Goal: Task Accomplishment & Management: Use online tool/utility

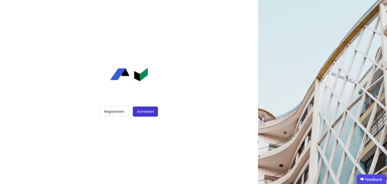
click at [149, 112] on button "Anmelden" at bounding box center [145, 111] width 25 height 10
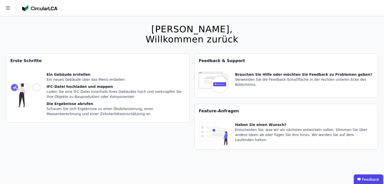
click at [89, 83] on div "Ein Gebäude erstellen Ein neues Gebäude über das Menü erstellen IFC-Datei hochl…" at bounding box center [116, 95] width 138 height 46
click at [74, 104] on div "Die Ergebnisse abrufen" at bounding box center [116, 103] width 138 height 5
click at [27, 9] on img at bounding box center [39, 8] width 35 height 6
click at [7, 10] on icon at bounding box center [8, 8] width 16 height 16
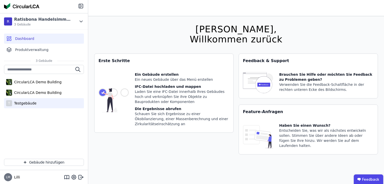
click at [42, 102] on div "T Testgebäude" at bounding box center [44, 103] width 80 height 10
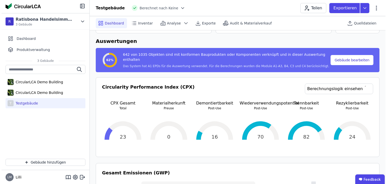
scroll to position [60, 0]
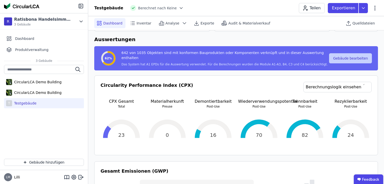
click at [368, 61] on button "Gebäude bearbeiten" at bounding box center [350, 58] width 43 height 10
select select "**********"
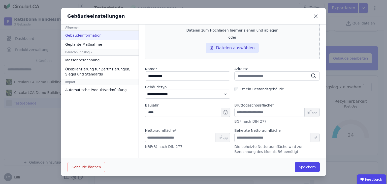
scroll to position [0, 0]
click at [96, 56] on div "Massenberechnung" at bounding box center [99, 59] width 77 height 9
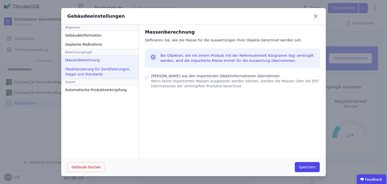
click at [107, 68] on div "Ökobilanzierung für Zertifizierungen, Siegel und Standards" at bounding box center [99, 71] width 77 height 14
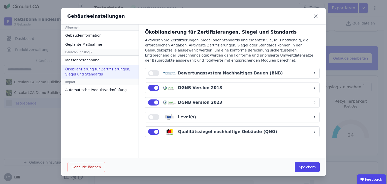
click at [153, 117] on button "button" at bounding box center [153, 117] width 11 height 6
click at [152, 74] on button "button" at bounding box center [153, 73] width 11 height 6
click at [306, 164] on button "Speichern" at bounding box center [307, 167] width 25 height 10
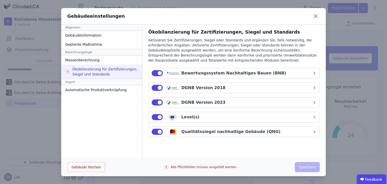
click at [152, 73] on button "button" at bounding box center [157, 73] width 11 height 6
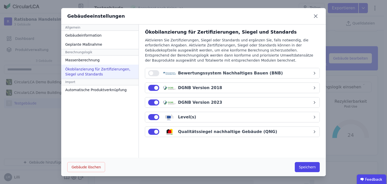
click at [149, 119] on button "button" at bounding box center [153, 117] width 11 height 6
click at [303, 167] on button "Speichern" at bounding box center [307, 167] width 25 height 10
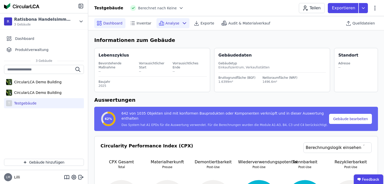
click at [181, 24] on icon at bounding box center [184, 23] width 6 height 6
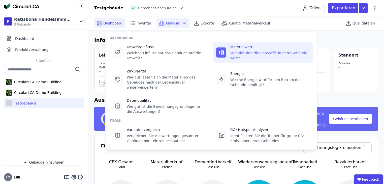
click at [266, 53] on div "Wie viel sind die Rohstoffe in dem Gebäude wert?" at bounding box center [269, 55] width 79 height 10
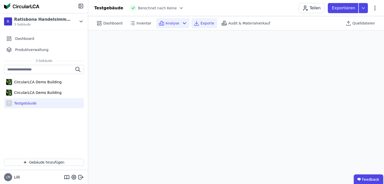
click at [195, 27] on div "Exporte" at bounding box center [204, 23] width 26 height 10
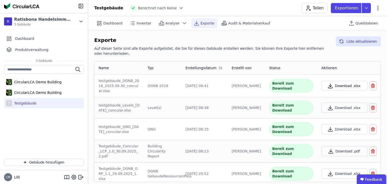
click at [345, 81] on button "Download .xlsx" at bounding box center [344, 86] width 46 height 10
click at [248, 23] on span "Audit & Materialverkauf" at bounding box center [249, 23] width 42 height 5
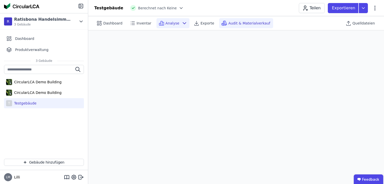
click at [161, 21] on icon at bounding box center [161, 23] width 6 height 6
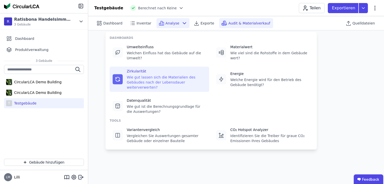
click at [144, 75] on div "Wie gut lassen sich die Materialien des Gebäudes nach der Lebensdauer weiterver…" at bounding box center [166, 82] width 79 height 15
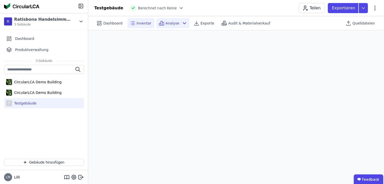
click at [131, 23] on icon at bounding box center [132, 23] width 6 height 6
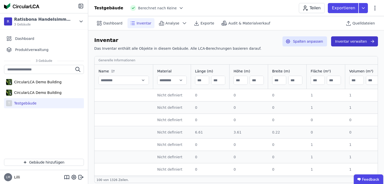
click at [346, 39] on button "Inventar verwalten" at bounding box center [354, 41] width 47 height 10
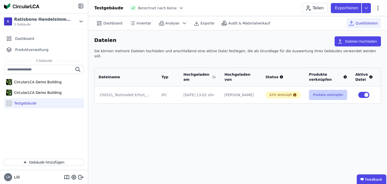
click at [311, 90] on button "Produkte verknüpfen" at bounding box center [328, 95] width 38 height 10
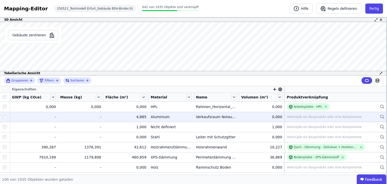
click at [292, 115] on div "Verknüpfe ein Bauprodukt oder eine Komponente" at bounding box center [324, 117] width 75 height 4
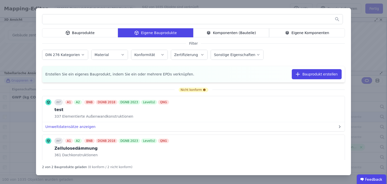
click at [95, 33] on div "Bauprodukte" at bounding box center [80, 32] width 76 height 9
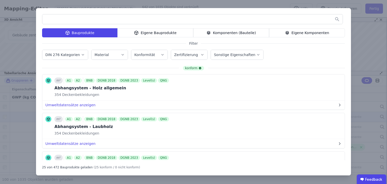
click at [248, 19] on input "text" at bounding box center [192, 19] width 300 height 9
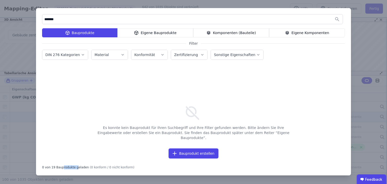
drag, startPoint x: 60, startPoint y: 168, endPoint x: 74, endPoint y: 167, distance: 13.4
click at [74, 167] on div "0 von 19 Bauprodukte geladen" at bounding box center [65, 166] width 47 height 6
click at [62, 19] on input "*******" at bounding box center [192, 19] width 300 height 9
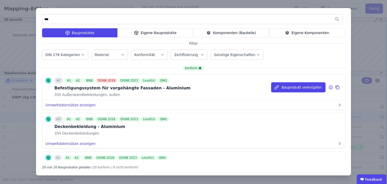
type input "***"
click at [81, 88] on div "Befestigungssystem für vorgehängte Fassaden - Aluminium" at bounding box center [122, 88] width 136 height 6
click at [306, 85] on button "Bauprodukt verknüpfen" at bounding box center [298, 87] width 54 height 10
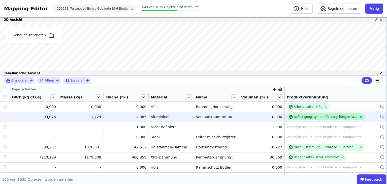
click at [359, 115] on icon at bounding box center [361, 117] width 4 height 4
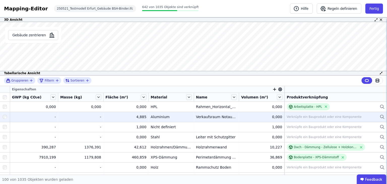
click at [333, 118] on div "Verknüpfe ein Bauprodukt oder eine Komponente" at bounding box center [324, 117] width 75 height 4
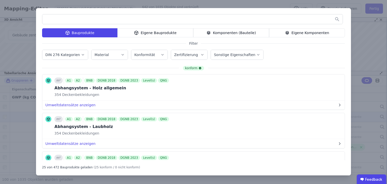
click at [16, 116] on div "Bauprodukte Eigene Bauprodukte Komponenten (Bauteile) Eigene Komponenten Filter…" at bounding box center [193, 92] width 387 height 184
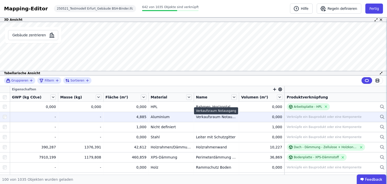
click at [203, 115] on div "Verkaufsraum Notausgang" at bounding box center [216, 116] width 41 height 5
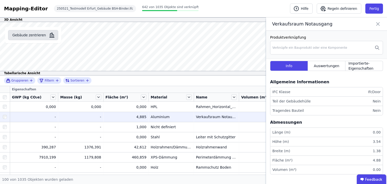
click at [27, 36] on button "Gebäude zentrieren" at bounding box center [33, 35] width 50 height 10
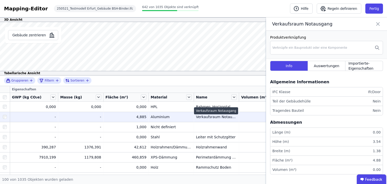
click at [206, 116] on div "Verkaufsraum Notausgang" at bounding box center [216, 116] width 41 height 5
click at [377, 24] on icon at bounding box center [377, 23] width 3 height 3
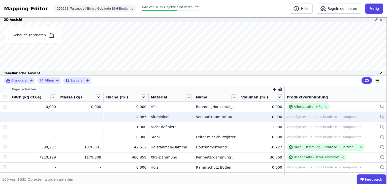
click at [350, 115] on div "Verknüpfe ein Bauprodukt oder eine Komponente" at bounding box center [324, 117] width 75 height 4
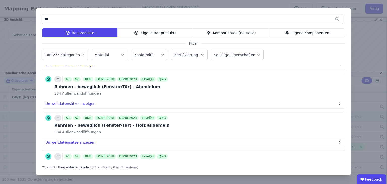
scroll to position [81, 0]
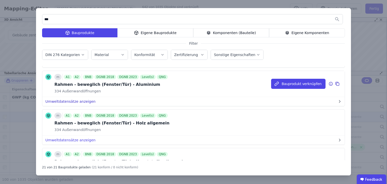
type input "***"
click at [86, 101] on button "Umweltdatensätze anzeigen" at bounding box center [193, 101] width 302 height 9
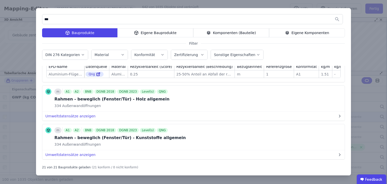
scroll to position [222, 0]
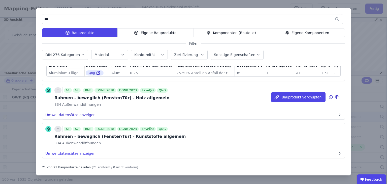
click at [86, 119] on button "Umweltdatensätze anzeigen" at bounding box center [193, 114] width 302 height 9
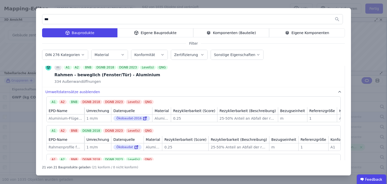
scroll to position [81, 0]
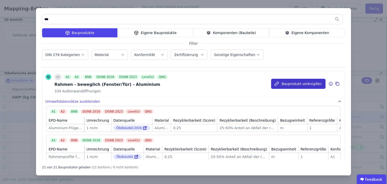
click at [304, 81] on button "Bauprodukt verknüpfen" at bounding box center [298, 84] width 54 height 10
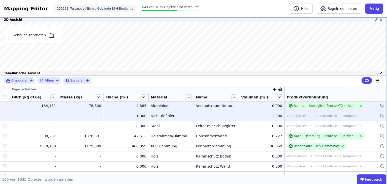
scroll to position [20, 0]
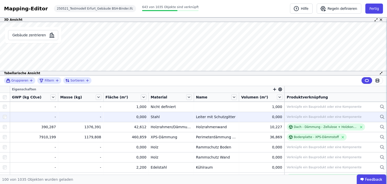
click at [319, 115] on div "Verknüpfe ein Bauprodukt oder eine Komponente" at bounding box center [324, 117] width 75 height 4
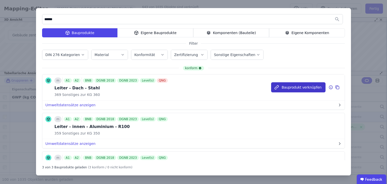
type input "******"
click at [286, 90] on button "Bauprodukt verknüpfen" at bounding box center [298, 87] width 54 height 10
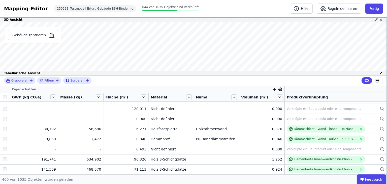
scroll to position [3613, 0]
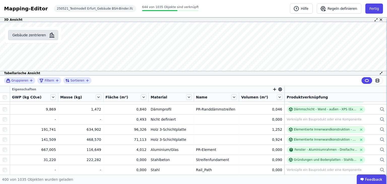
click at [40, 34] on button "Gebäude zentrieren" at bounding box center [33, 35] width 50 height 10
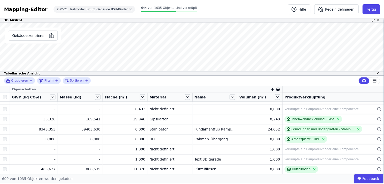
scroll to position [5466, 0]
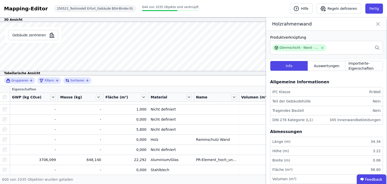
click at [378, 25] on icon at bounding box center [378, 23] width 6 height 7
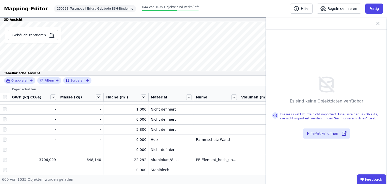
click at [378, 23] on icon at bounding box center [378, 23] width 6 height 6
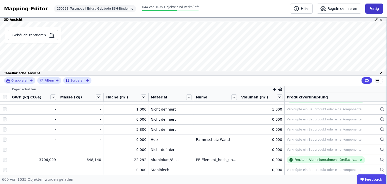
click at [373, 13] on button "Fertig" at bounding box center [374, 9] width 18 height 10
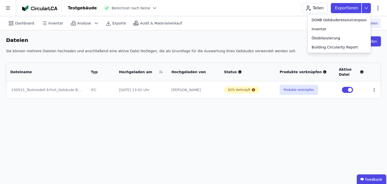
click at [373, 89] on icon at bounding box center [374, 89] width 5 height 5
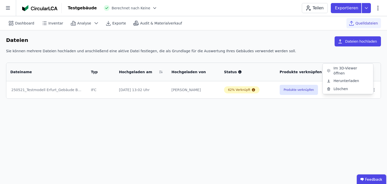
click at [127, 9] on span "Berechnet nach Keine" at bounding box center [131, 8] width 39 height 5
click at [57, 8] on div at bounding box center [42, 8] width 40 height 10
click at [12, 10] on icon at bounding box center [8, 8] width 16 height 16
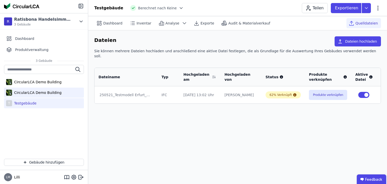
click at [64, 88] on div "CircularLCA Demo Building" at bounding box center [44, 92] width 80 height 10
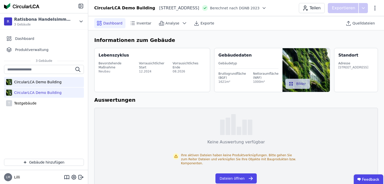
click at [61, 85] on div "CircularLCA Demo Building" at bounding box center [44, 82] width 80 height 10
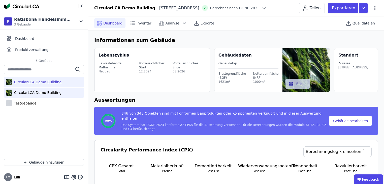
click at [59, 94] on div "CircularLCA Demo Building" at bounding box center [44, 92] width 80 height 10
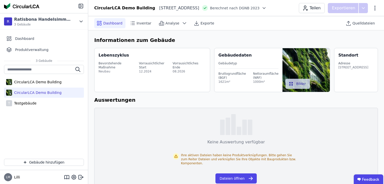
drag, startPoint x: 78, startPoint y: 94, endPoint x: 58, endPoint y: 91, distance: 19.8
click at [58, 91] on div "CircularLCA Demo Building" at bounding box center [44, 92] width 80 height 10
click at [27, 106] on div "T Testgebäude" at bounding box center [44, 103] width 80 height 10
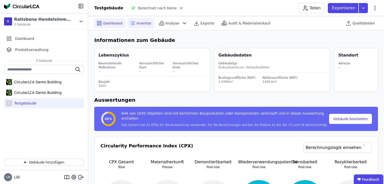
click at [138, 23] on span "Inventar" at bounding box center [143, 23] width 15 height 5
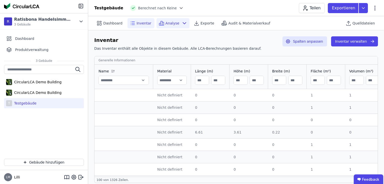
click at [165, 23] on span "Analyse" at bounding box center [172, 23] width 14 height 5
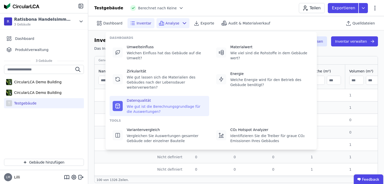
click at [145, 104] on div "Wie gut ist die Berechnungsgrundlage für die Auswertungen?" at bounding box center [166, 109] width 79 height 10
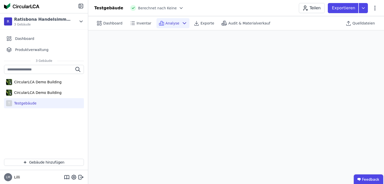
scroll to position [14, 0]
click at [139, 23] on span "Inventar" at bounding box center [143, 23] width 15 height 5
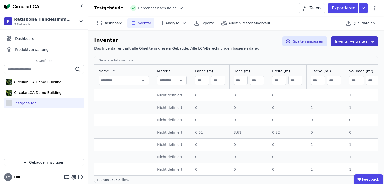
click at [350, 43] on button "Inventar verwalten" at bounding box center [354, 41] width 47 height 10
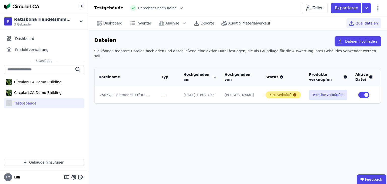
click at [271, 93] on div "62% Verknüpft" at bounding box center [280, 95] width 22 height 4
click at [381, 92] on icon at bounding box center [383, 94] width 5 height 5
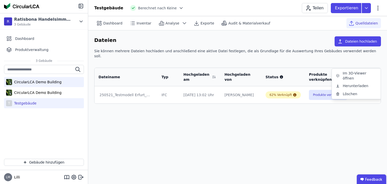
click at [56, 79] on div "CircularLCA Demo Building" at bounding box center [36, 81] width 49 height 5
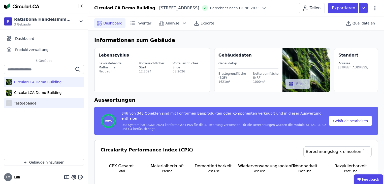
click at [37, 106] on div "T Testgebäude" at bounding box center [44, 103] width 80 height 10
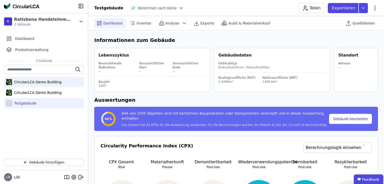
click at [38, 83] on div "CircularLCA Demo Building" at bounding box center [36, 81] width 49 height 5
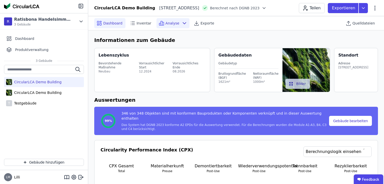
click at [181, 25] on icon at bounding box center [184, 23] width 6 height 6
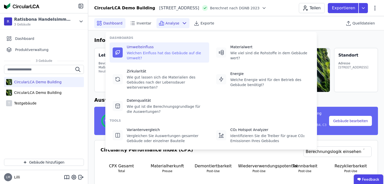
click at [156, 46] on div "Umwelteinfluss" at bounding box center [166, 46] width 79 height 5
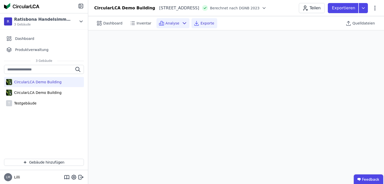
click at [197, 25] on div "Exporte" at bounding box center [204, 23] width 26 height 10
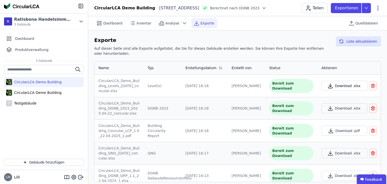
click at [327, 83] on icon "button" at bounding box center [330, 86] width 6 height 6
click at [22, 101] on div "Testgebäude" at bounding box center [24, 102] width 24 height 5
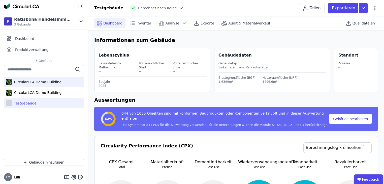
click at [34, 82] on div "CircularLCA Demo Building" at bounding box center [36, 81] width 49 height 5
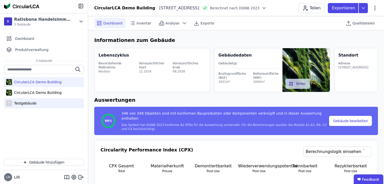
click at [34, 99] on div "T Testgebäude" at bounding box center [44, 103] width 80 height 10
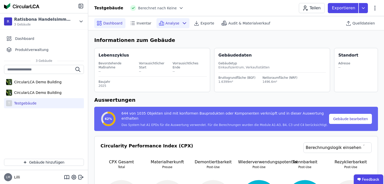
click at [181, 24] on icon at bounding box center [184, 23] width 6 height 6
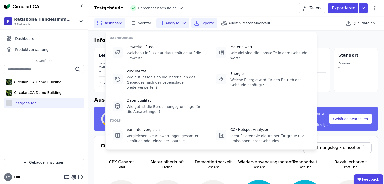
click at [203, 23] on span "Exporte" at bounding box center [207, 23] width 14 height 5
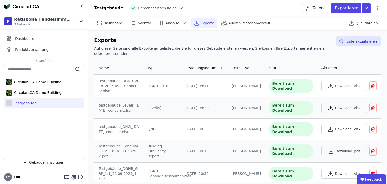
click at [327, 104] on icon "button" at bounding box center [330, 107] width 6 height 6
click at [347, 124] on button "Download .xlsx" at bounding box center [344, 129] width 46 height 10
click at [330, 148] on icon "button" at bounding box center [331, 151] width 6 height 6
click at [167, 26] on div "Analyse" at bounding box center [172, 23] width 33 height 10
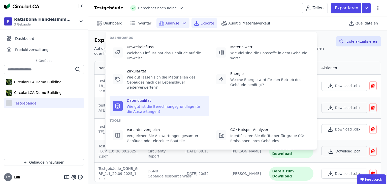
click at [143, 98] on div "Datenqualität" at bounding box center [166, 100] width 79 height 5
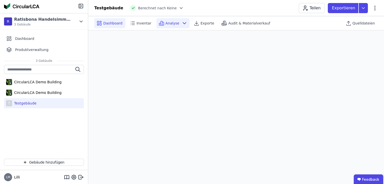
click at [114, 21] on span "Dashboard" at bounding box center [112, 23] width 19 height 5
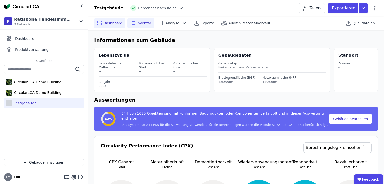
click at [138, 21] on span "Inventar" at bounding box center [143, 23] width 15 height 5
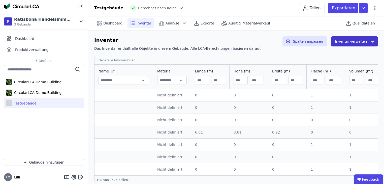
click at [350, 44] on button "Inventar verwalten" at bounding box center [354, 41] width 47 height 10
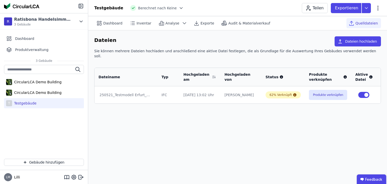
click at [381, 92] on icon at bounding box center [383, 94] width 5 height 5
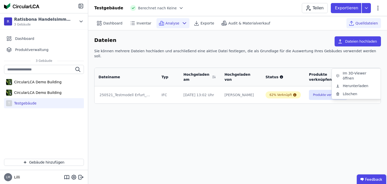
click at [183, 24] on icon at bounding box center [184, 23] width 3 height 2
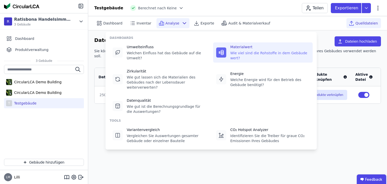
click at [237, 48] on div "Materialwert" at bounding box center [269, 46] width 79 height 5
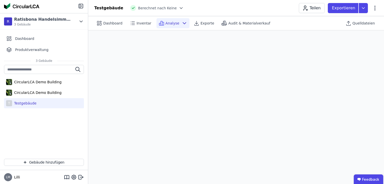
click at [81, 183] on div "[PERSON_NAME]" at bounding box center [44, 177] width 88 height 14
click at [142, 21] on span "Inventar" at bounding box center [143, 23] width 15 height 5
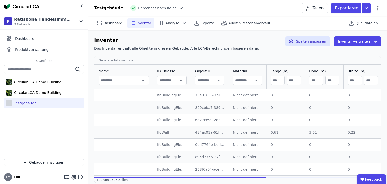
click at [33, 103] on div "Testgebäude" at bounding box center [24, 102] width 24 height 5
click at [31, 103] on div "Testgebäude" at bounding box center [24, 102] width 24 height 5
click at [144, 25] on span "Inventar" at bounding box center [143, 23] width 15 height 5
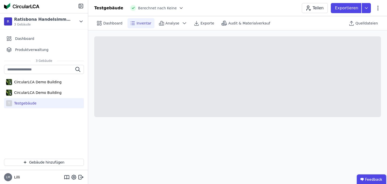
click at [30, 103] on div "Testgebäude" at bounding box center [24, 102] width 24 height 5
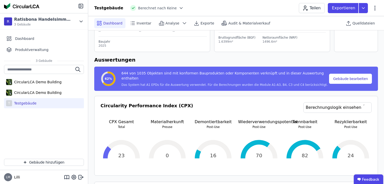
scroll to position [40, 0]
click at [324, 109] on link "Berechnungslogik einsehen" at bounding box center [337, 107] width 68 height 11
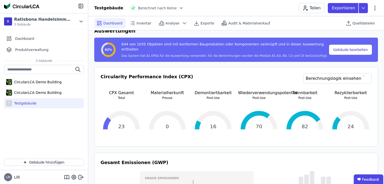
scroll to position [0, 0]
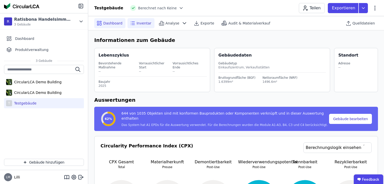
click at [137, 21] on span "Inventar" at bounding box center [143, 23] width 15 height 5
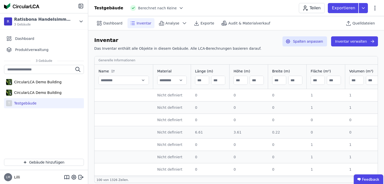
click at [167, 108] on div "Nicht definiert" at bounding box center [172, 107] width 30 height 5
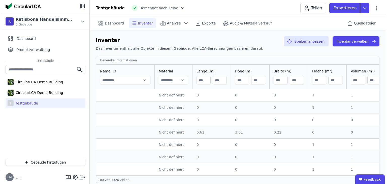
scroll to position [101, 0]
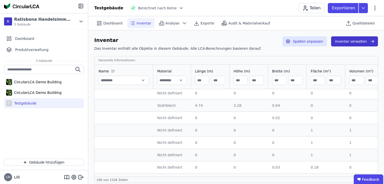
click at [368, 40] on button "Inventar verwalten" at bounding box center [354, 41] width 47 height 10
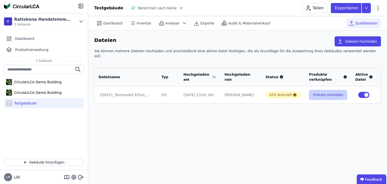
click at [328, 90] on button "Produkte verknüpfen" at bounding box center [328, 95] width 38 height 10
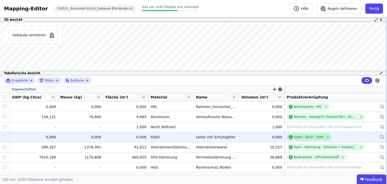
scroll to position [40, 0]
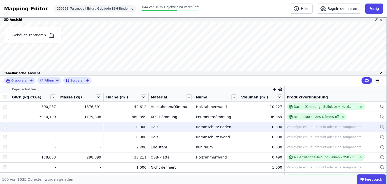
click at [293, 128] on div "Verknüpfe ein Bauprodukt oder eine Komponente" at bounding box center [324, 127] width 75 height 4
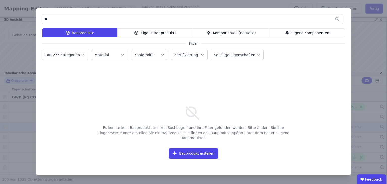
type input "*"
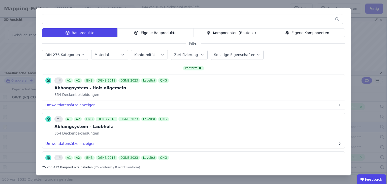
click at [145, 31] on div "Eigene Bauprodukte" at bounding box center [155, 32] width 76 height 9
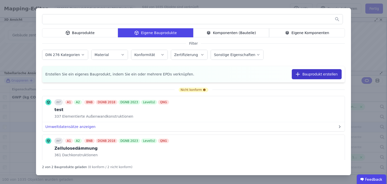
click at [300, 78] on button "Bauprodukt erstellen" at bounding box center [317, 74] width 50 height 10
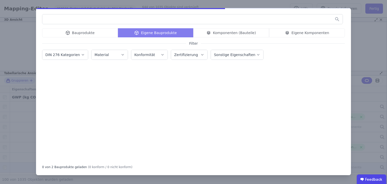
click at [26, 58] on div "Bauprodukte Eigene Bauprodukte Komponenten (Bauteile) Eigene Komponenten Filter…" at bounding box center [193, 92] width 387 height 184
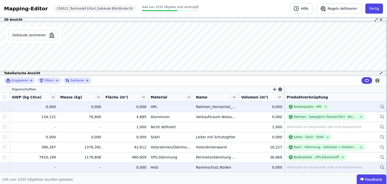
scroll to position [81, 0]
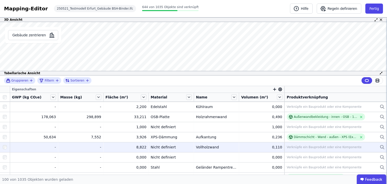
click at [290, 146] on div "Verknüpfe ein Bauprodukt oder eine Komponente" at bounding box center [324, 147] width 75 height 4
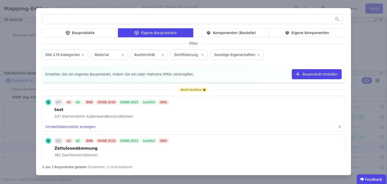
click at [249, 31] on div "Komponenten (Bauteile)" at bounding box center [231, 32] width 76 height 9
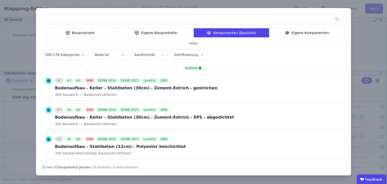
click at [72, 37] on div "Bauprodukte" at bounding box center [80, 32] width 76 height 9
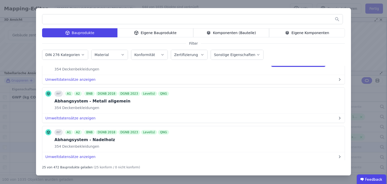
scroll to position [0, 0]
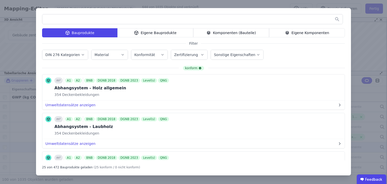
click at [221, 34] on div "Komponenten (Bauteile)" at bounding box center [231, 32] width 76 height 9
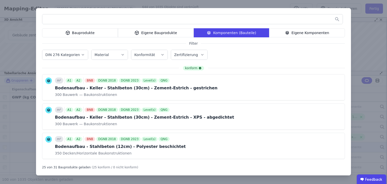
click at [296, 29] on div "Eigene Komponenten" at bounding box center [307, 32] width 76 height 9
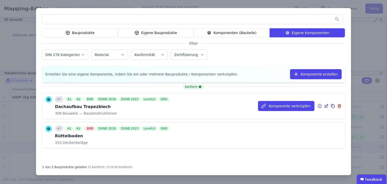
click at [92, 111] on span "Bauwerk — Baukonstruktionen" at bounding box center [89, 113] width 55 height 5
click at [326, 105] on icon at bounding box center [327, 105] width 2 height 2
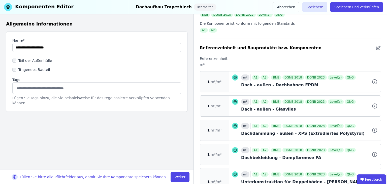
scroll to position [91, 0]
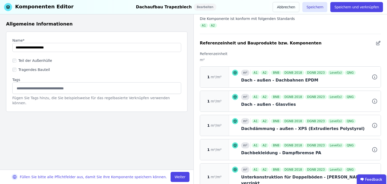
click at [176, 177] on button "Weiter" at bounding box center [179, 176] width 19 height 10
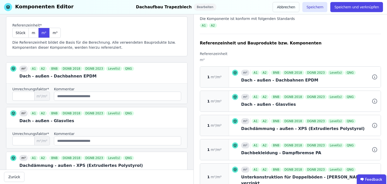
scroll to position [40, 0]
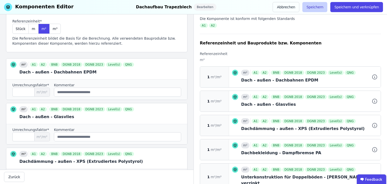
click at [319, 6] on button "Speichern" at bounding box center [314, 7] width 25 height 10
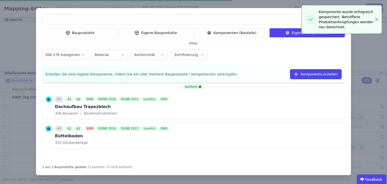
click at [156, 56] on div "Konformität" at bounding box center [149, 54] width 30 height 5
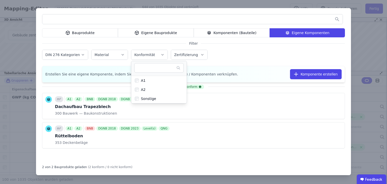
click at [72, 55] on label "DIN 276 Kategorien" at bounding box center [62, 55] width 35 height 4
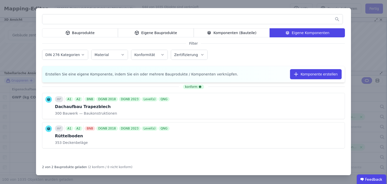
click at [113, 57] on div "Material" at bounding box center [109, 54] width 30 height 5
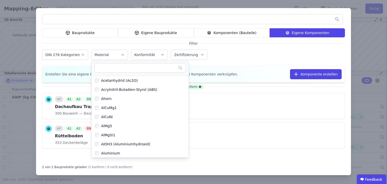
click at [195, 55] on div "Zertifizierung" at bounding box center [189, 54] width 30 height 5
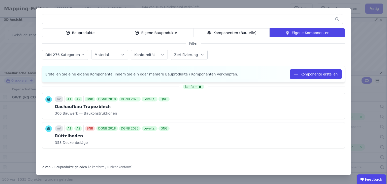
click at [227, 49] on div "DIN 276 Kategorien Material Konformität Zertifizierung BNB DGNB 2018 DGNB 2023 …" at bounding box center [193, 55] width 303 height 13
click at [159, 60] on div "DIN 276 Kategorien Material Konformität Zertifizierung" at bounding box center [193, 55] width 303 height 13
click at [160, 56] on icon "button" at bounding box center [162, 54] width 4 height 5
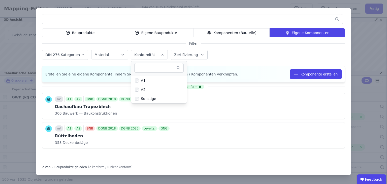
click at [160, 56] on icon "button" at bounding box center [162, 54] width 4 height 5
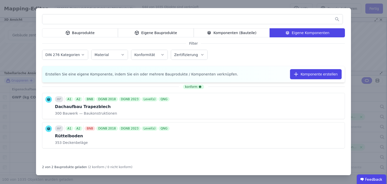
click at [11, 39] on div "Bauprodukte Eigene Bauprodukte Komponenten (Bauteile) Eigene Komponenten Filter…" at bounding box center [193, 92] width 387 height 184
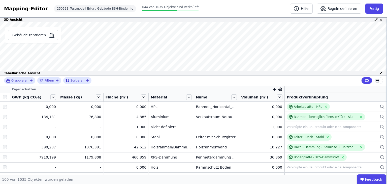
click at [273, 89] on icon "button" at bounding box center [274, 89] width 3 height 0
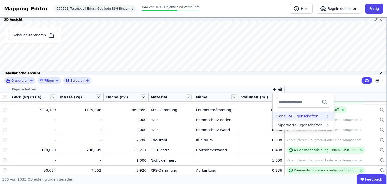
scroll to position [60, 0]
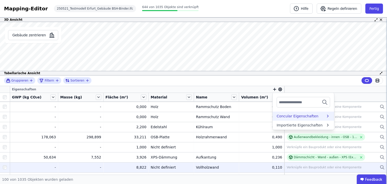
click at [297, 117] on div "Concular Eigenschaften" at bounding box center [297, 115] width 42 height 5
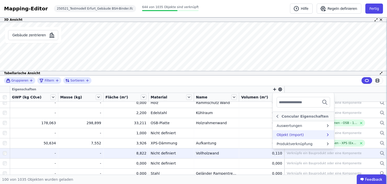
scroll to position [101, 0]
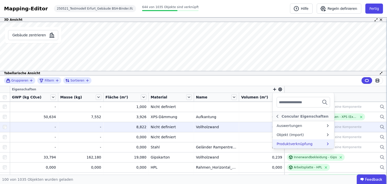
click at [308, 143] on div "Produktverknüpfung" at bounding box center [300, 143] width 49 height 5
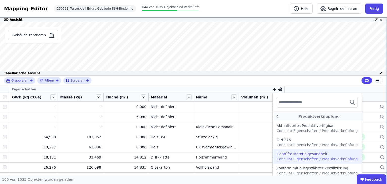
scroll to position [87, 0]
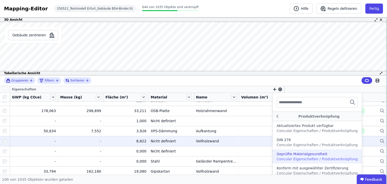
click at [221, 75] on div "Gruppieren Filtern Sortieren" at bounding box center [193, 80] width 387 height 11
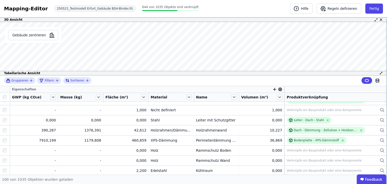
scroll to position [0, 0]
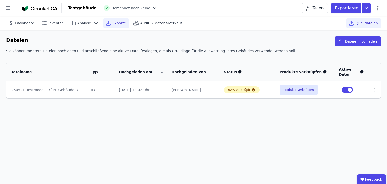
click at [107, 24] on div "Exporte" at bounding box center [116, 23] width 26 height 10
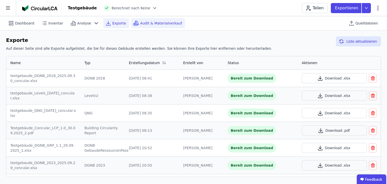
click at [142, 25] on span "Audit & Materialverkauf" at bounding box center [161, 23] width 42 height 5
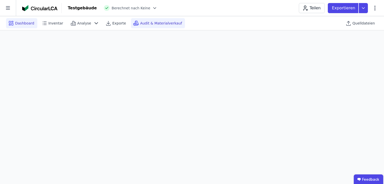
click at [21, 21] on span "Dashboard" at bounding box center [24, 23] width 19 height 5
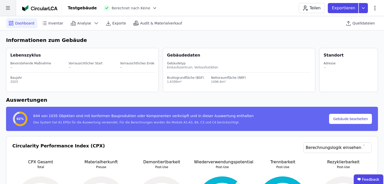
click at [7, 8] on icon at bounding box center [8, 8] width 4 height 4
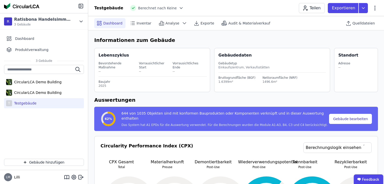
click at [7, 8] on img at bounding box center [21, 6] width 35 height 6
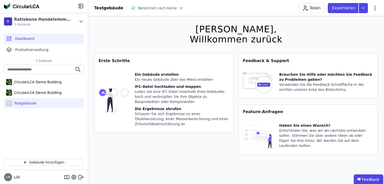
click at [7, 8] on img at bounding box center [21, 6] width 35 height 6
click at [52, 89] on div "CircularLCA Demo Building" at bounding box center [44, 92] width 80 height 10
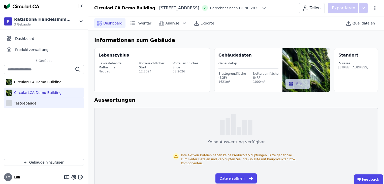
click at [44, 100] on div "T Testgebäude" at bounding box center [44, 103] width 80 height 10
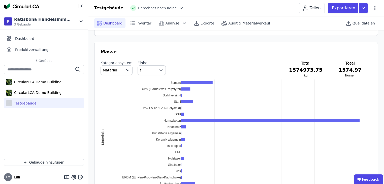
scroll to position [544, 0]
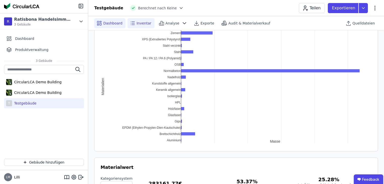
click at [146, 22] on span "Inventar" at bounding box center [143, 23] width 15 height 5
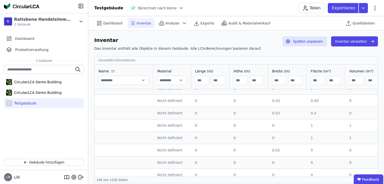
scroll to position [282, 0]
